Goal: Task Accomplishment & Management: Complete application form

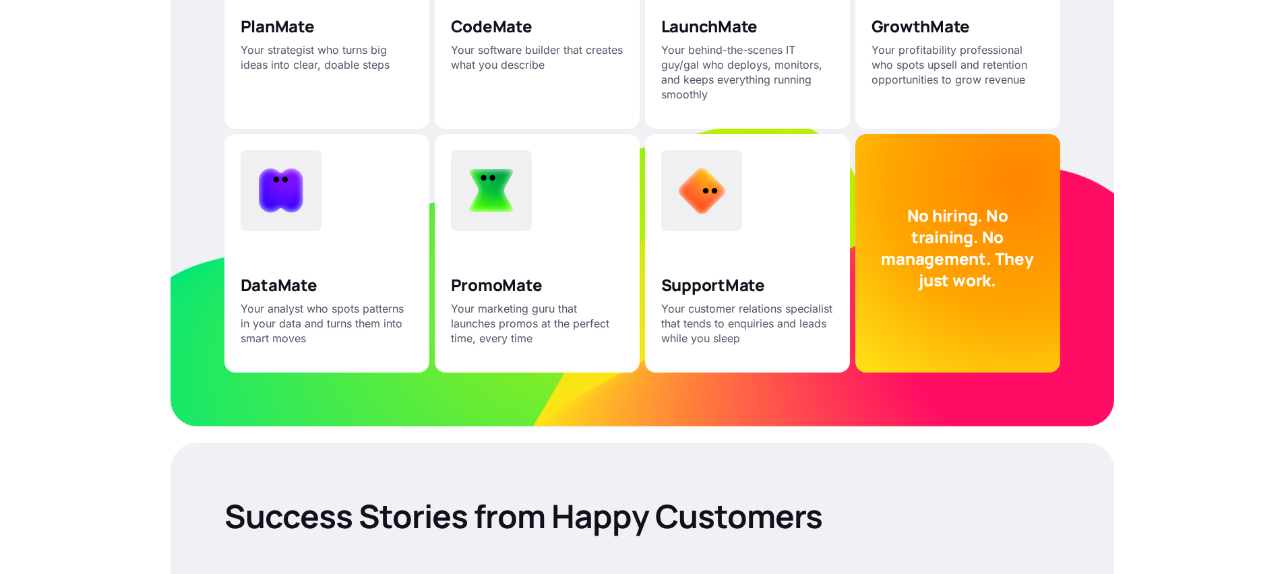
scroll to position [2934, 0]
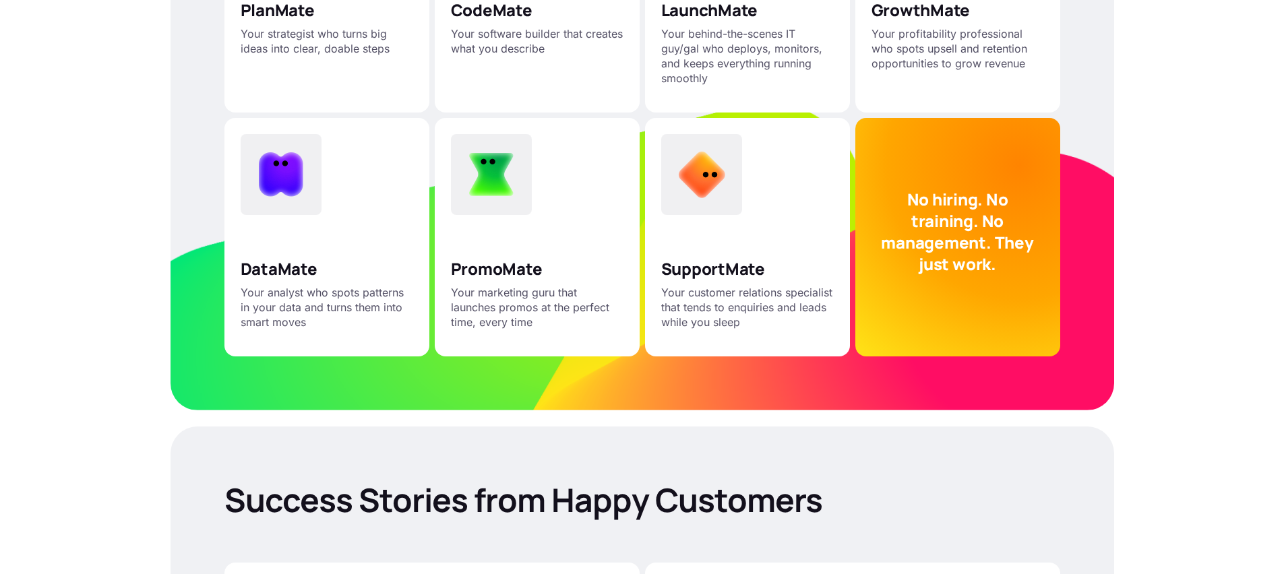
click at [961, 200] on p "No hiring. No training. No management. They just work." at bounding box center [958, 232] width 173 height 86
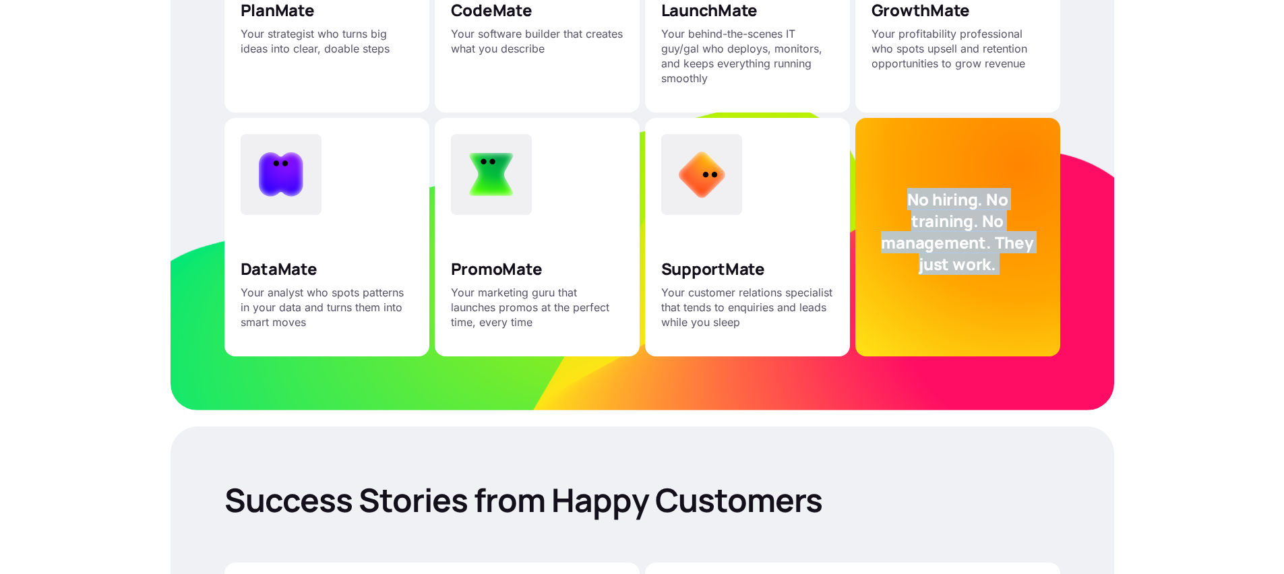
click at [961, 200] on p "No hiring. No training. No management. They just work." at bounding box center [958, 232] width 173 height 86
click at [971, 205] on p "No hiring. No training. No management. They just work." at bounding box center [958, 232] width 173 height 86
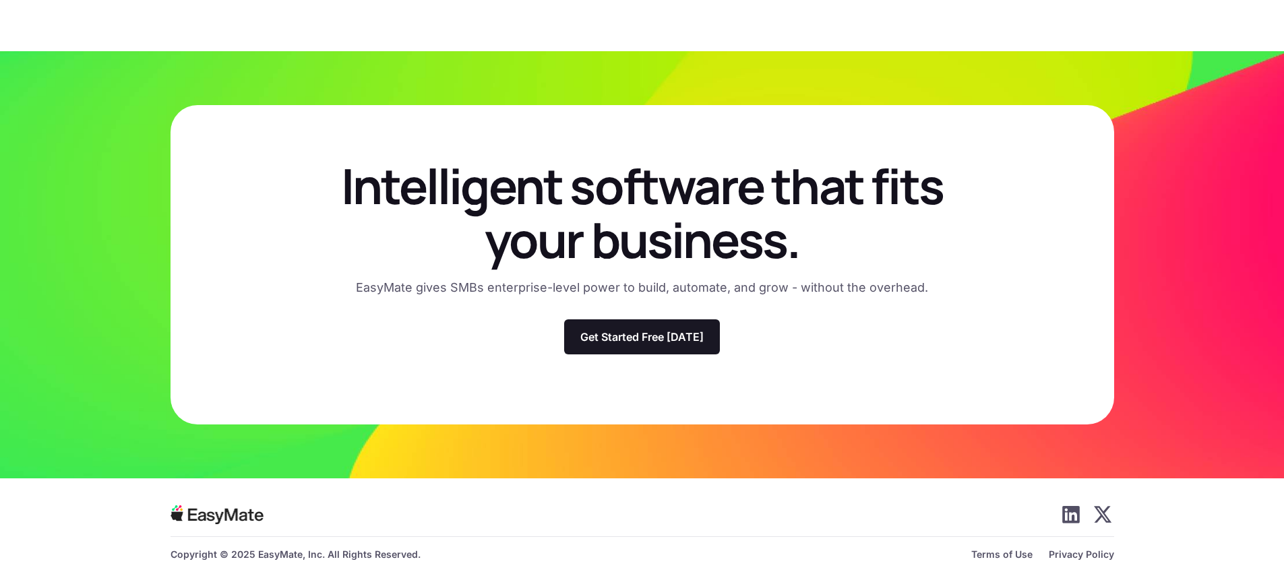
scroll to position [3876, 0]
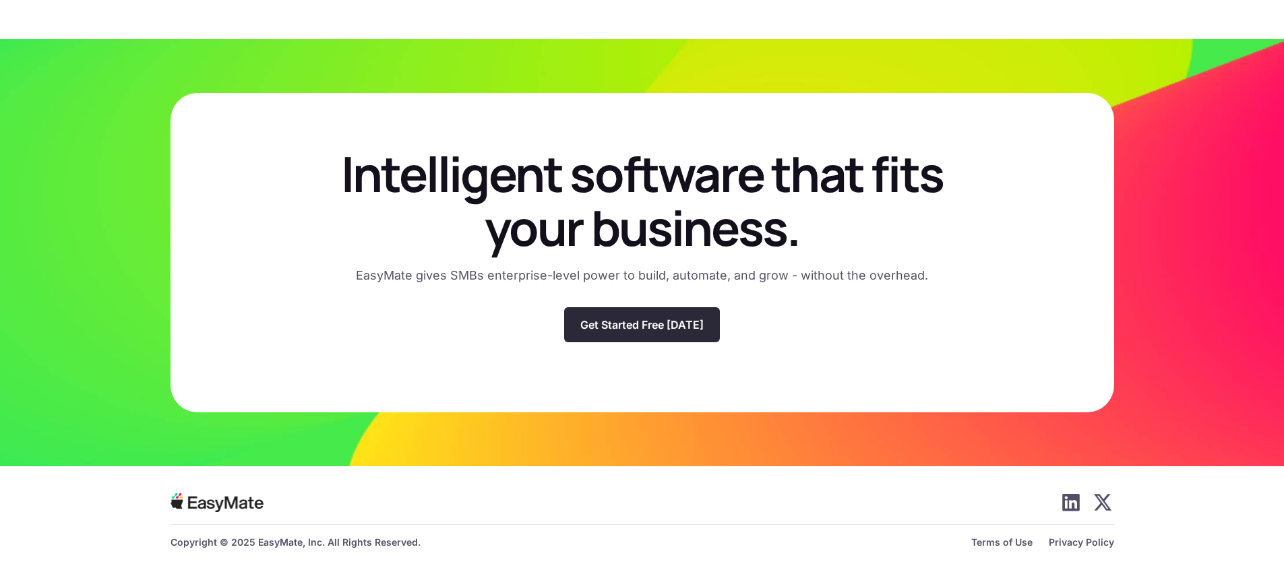
click at [671, 325] on p "Get Started Free [DATE]" at bounding box center [641, 324] width 123 height 13
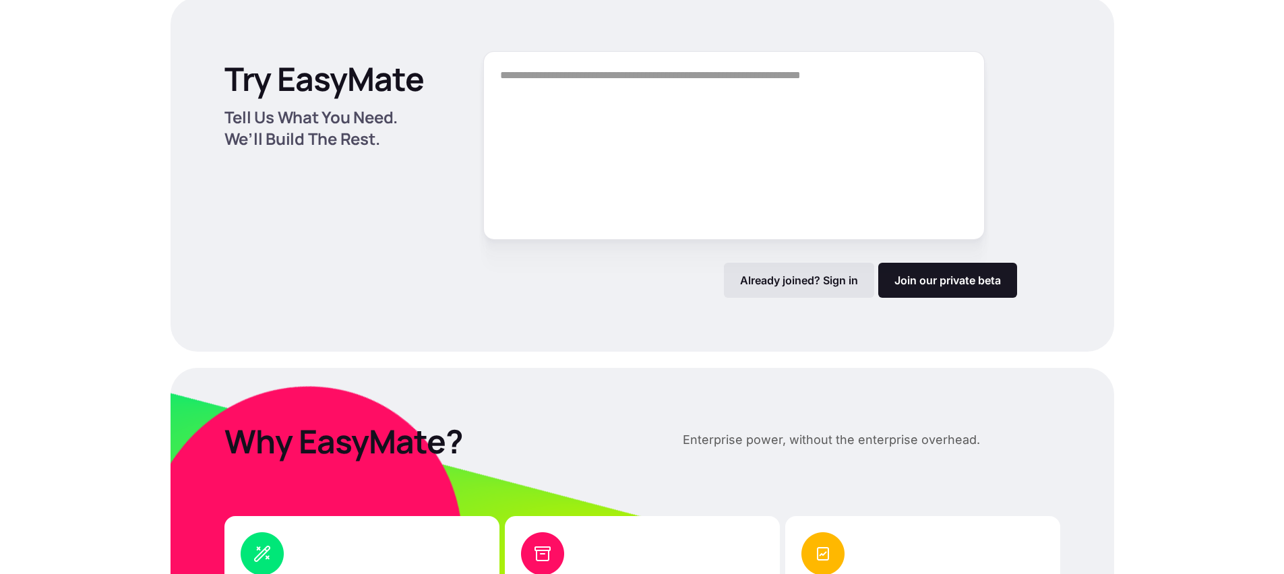
scroll to position [1820, 0]
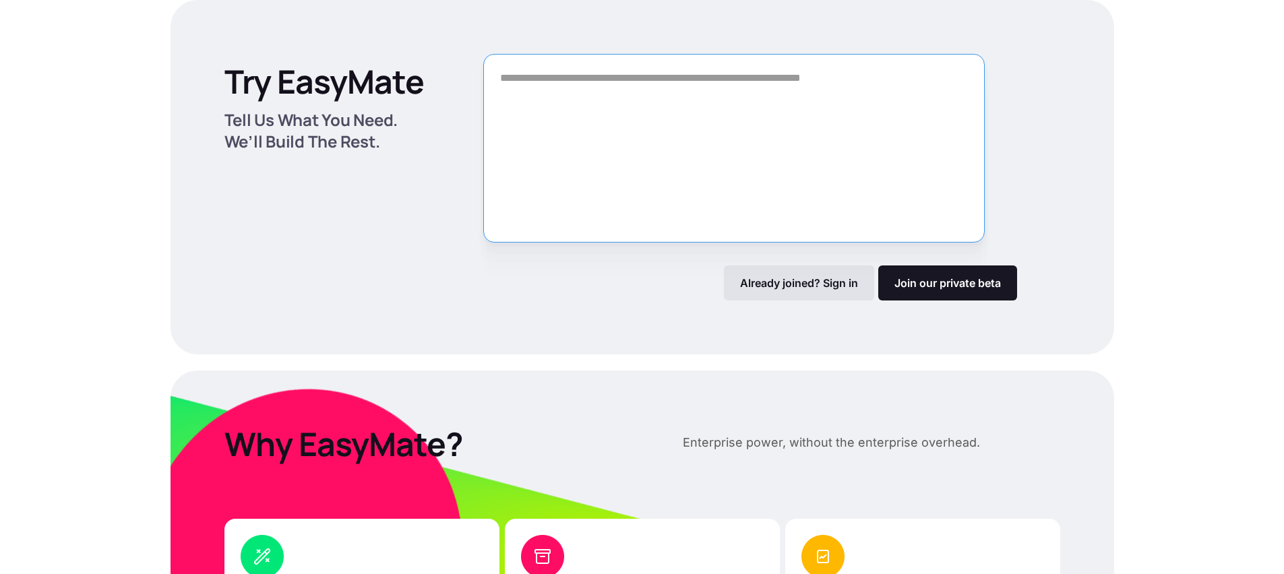
click at [699, 116] on textarea "Form" at bounding box center [734, 148] width 502 height 189
